Goal: Information Seeking & Learning: Learn about a topic

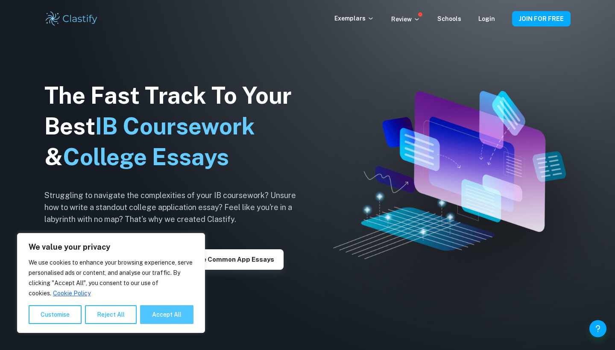
click at [159, 314] on button "Accept All" at bounding box center [166, 314] width 53 height 19
checkbox input "true"
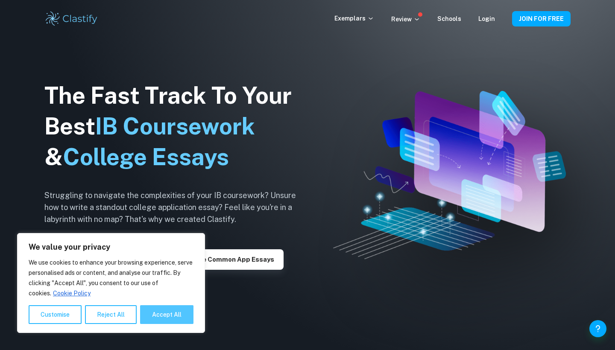
checkbox input "true"
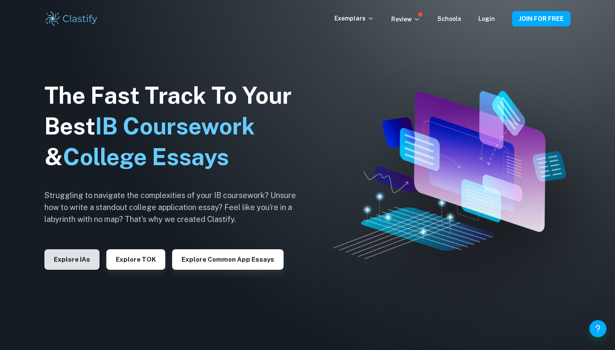
click at [84, 251] on button "Explore IAs" at bounding box center [71, 259] width 55 height 20
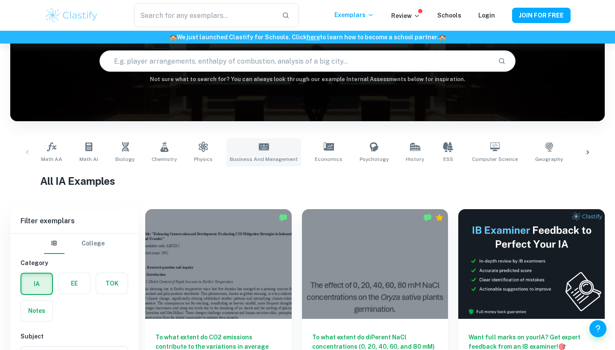
scroll to position [321, 0]
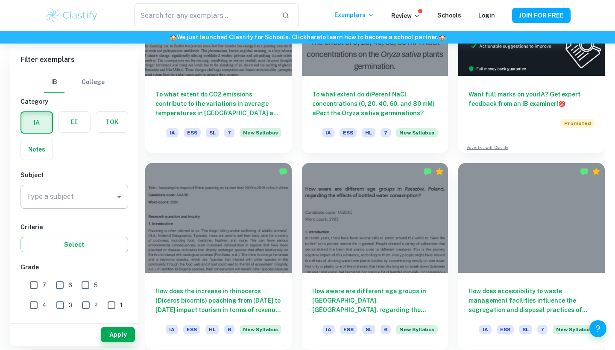
click at [119, 199] on icon "Open" at bounding box center [119, 197] width 10 height 10
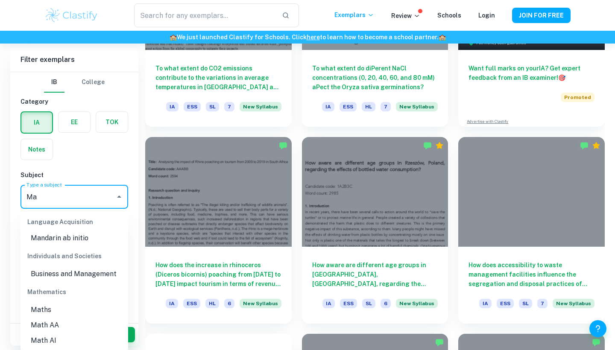
scroll to position [351, 0]
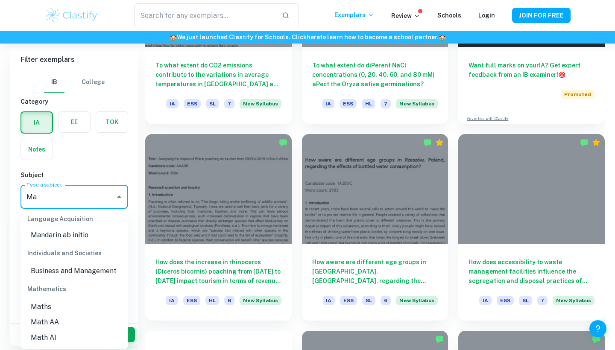
click at [61, 319] on li "Math AA" at bounding box center [74, 322] width 108 height 15
type input "Math AA"
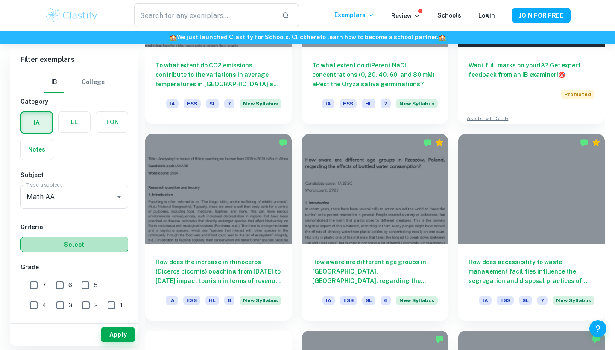
click at [88, 244] on button "Select" at bounding box center [74, 244] width 108 height 15
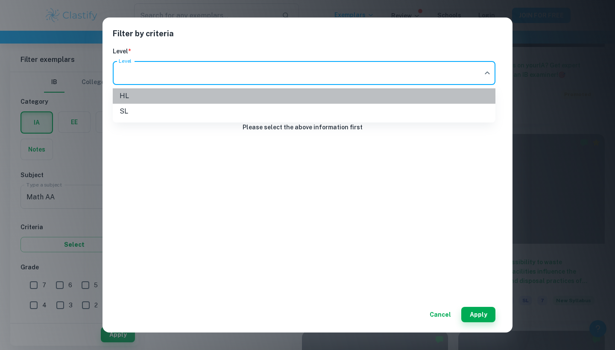
click at [263, 96] on li "HL" at bounding box center [304, 95] width 383 height 15
type input "HL"
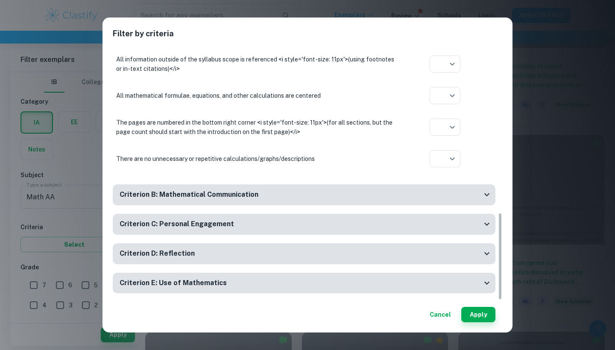
scroll to position [603, 0]
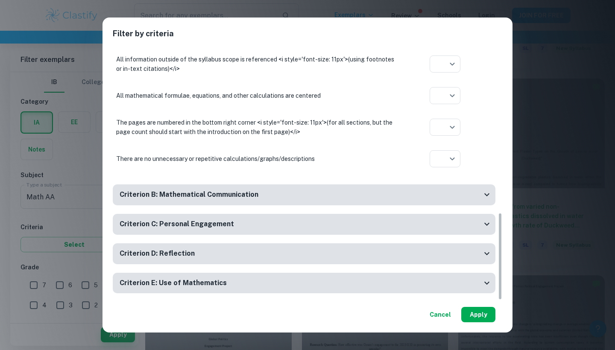
click at [479, 318] on button "Apply" at bounding box center [478, 314] width 34 height 15
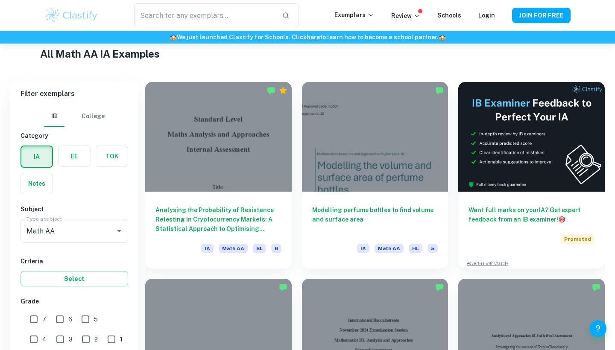
scroll to position [240, 0]
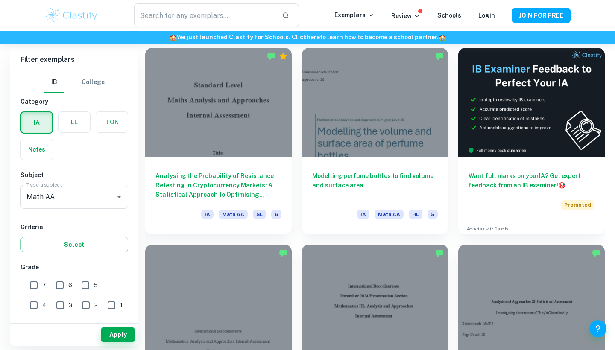
click at [32, 286] on input "7" at bounding box center [33, 285] width 17 height 17
checkbox input "true"
click at [78, 244] on button "Select" at bounding box center [74, 244] width 108 height 15
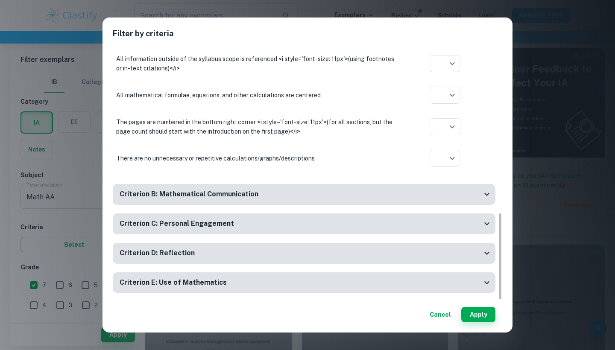
scroll to position [478, 0]
click at [187, 194] on h6 "Criterion B: Mathematical Communication" at bounding box center [189, 195] width 139 height 11
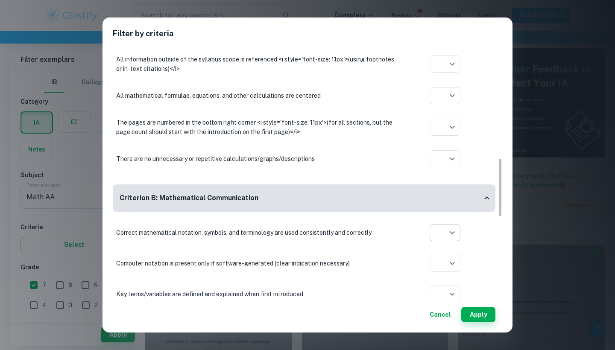
click at [444, 231] on div at bounding box center [307, 175] width 615 height 350
click at [477, 317] on button "Apply" at bounding box center [478, 314] width 34 height 15
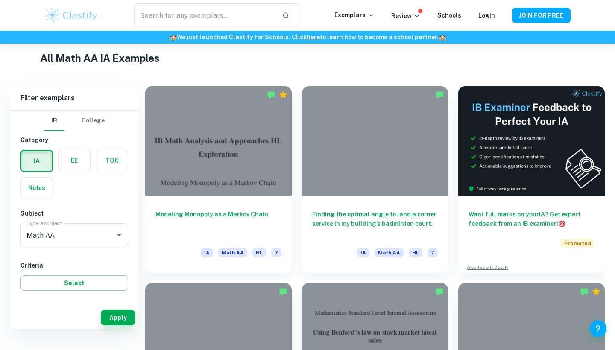
scroll to position [184, 0]
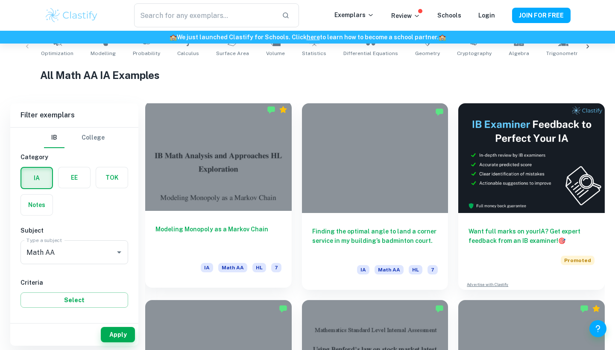
click at [233, 176] on div at bounding box center [218, 156] width 146 height 110
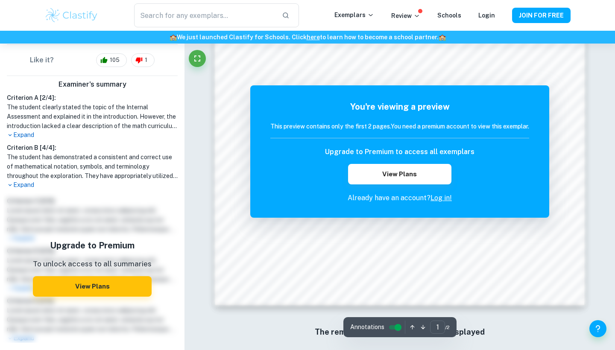
scroll to position [689, 0]
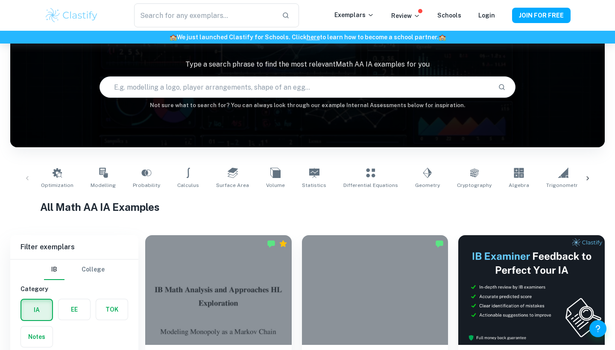
scroll to position [264, 0]
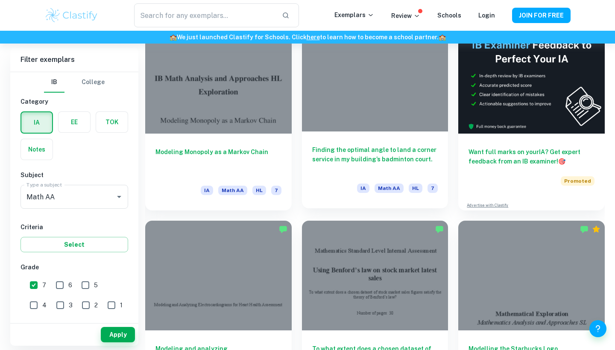
click at [341, 162] on h6 "Finding the optimal angle to land a corner service in my building’s badminton c…" at bounding box center [375, 159] width 126 height 28
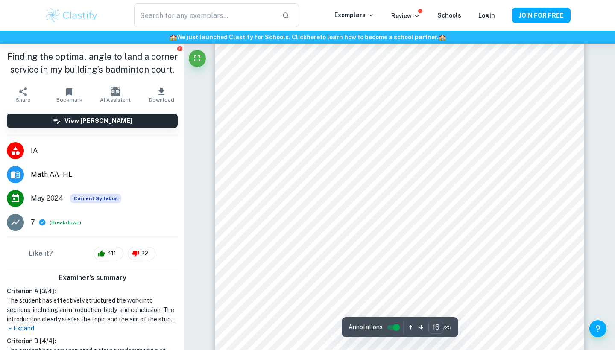
scroll to position [8414, 0]
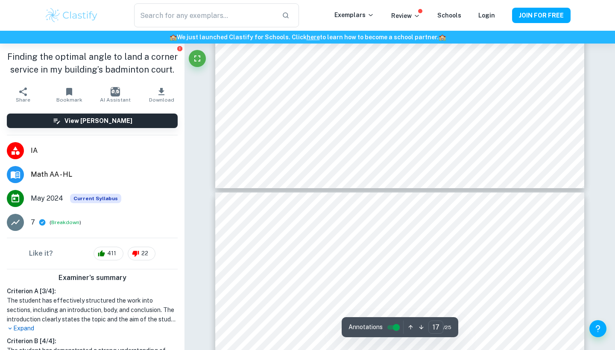
type input "18"
